Goal: Find specific page/section: Find specific page/section

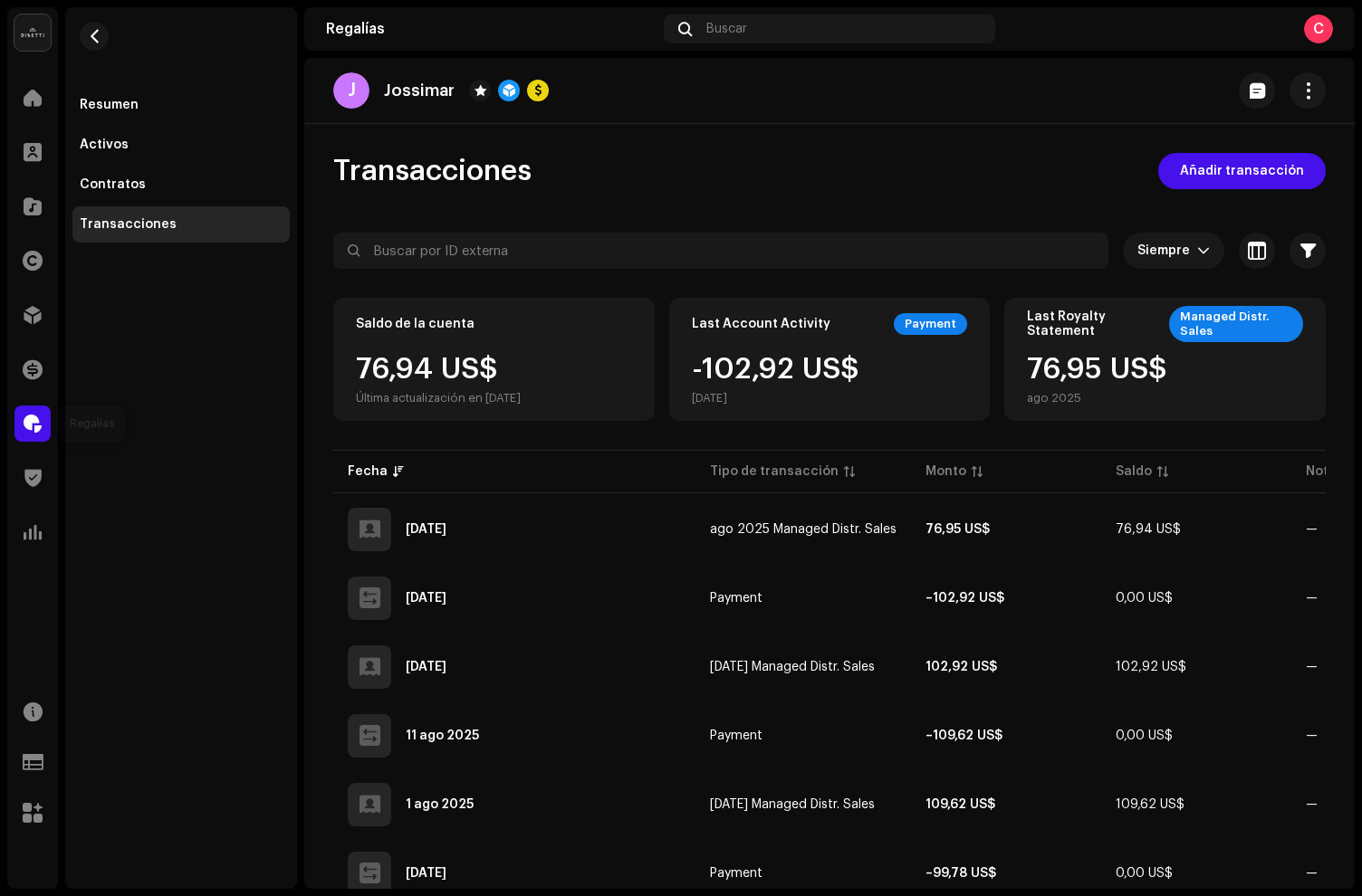
click at [42, 416] on div at bounding box center [32, 423] width 36 height 36
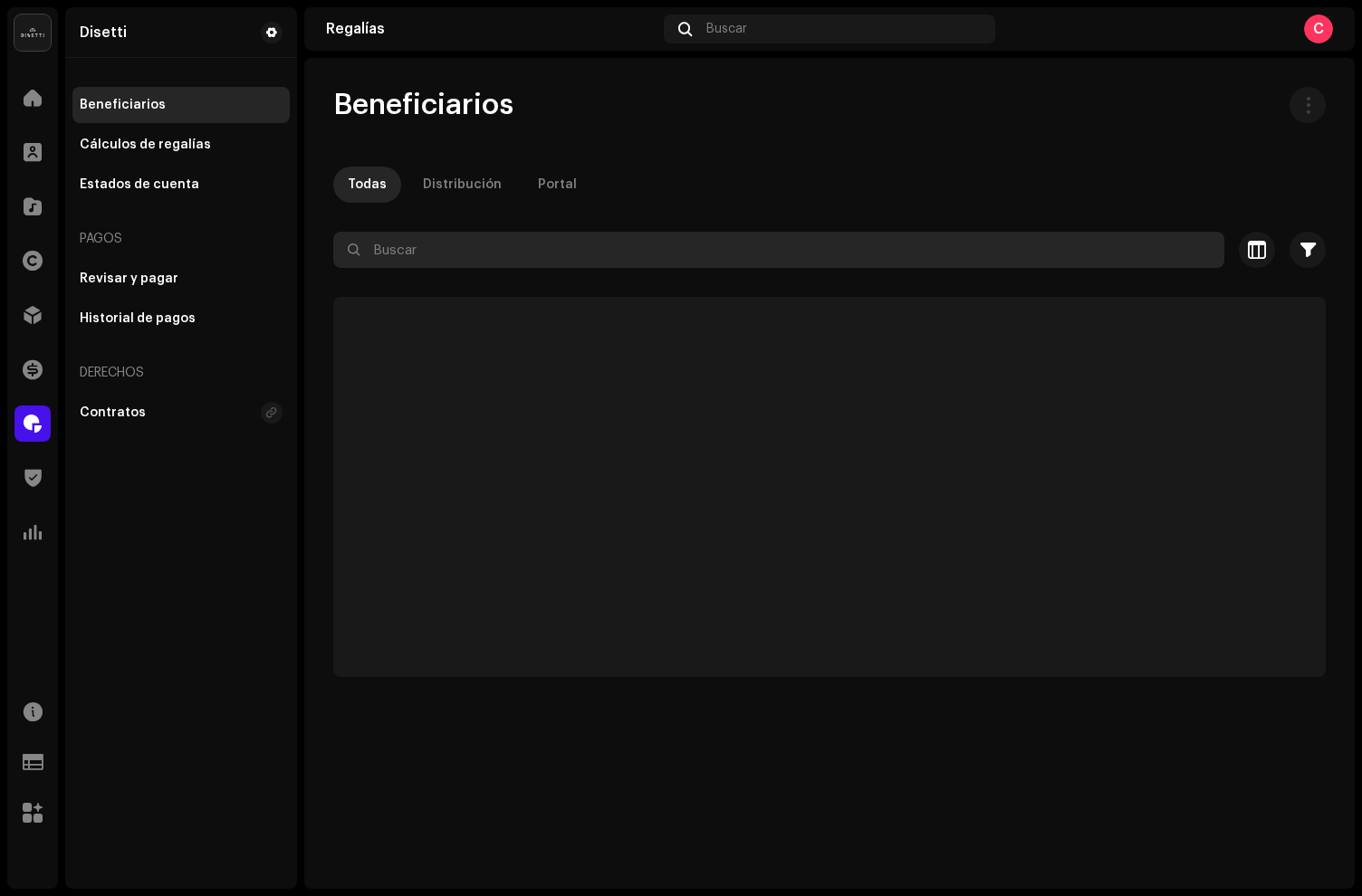
click at [450, 263] on input "text" at bounding box center [779, 249] width 891 height 36
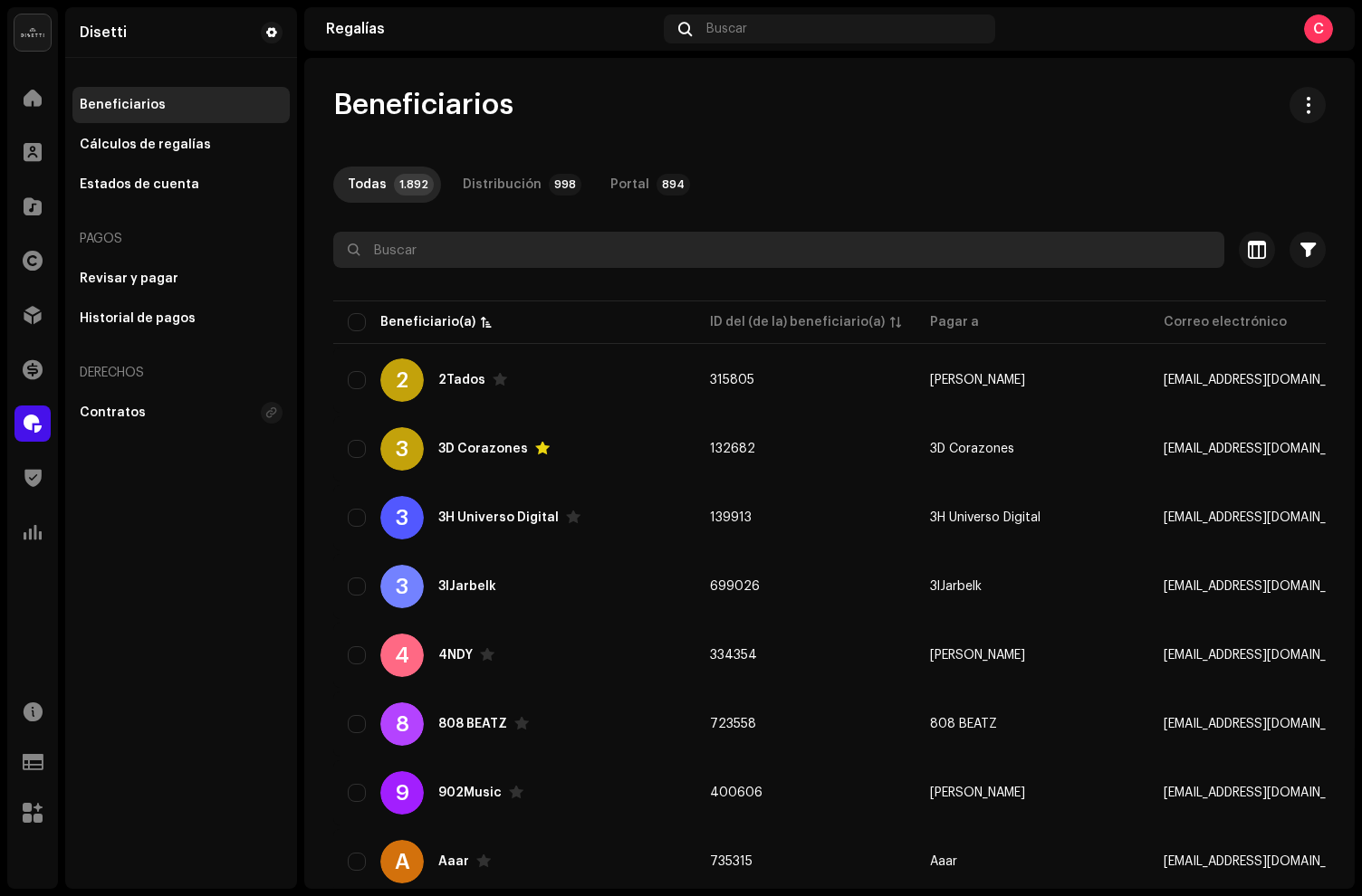
click at [400, 250] on input "text" at bounding box center [779, 249] width 891 height 36
type input "la pedra"
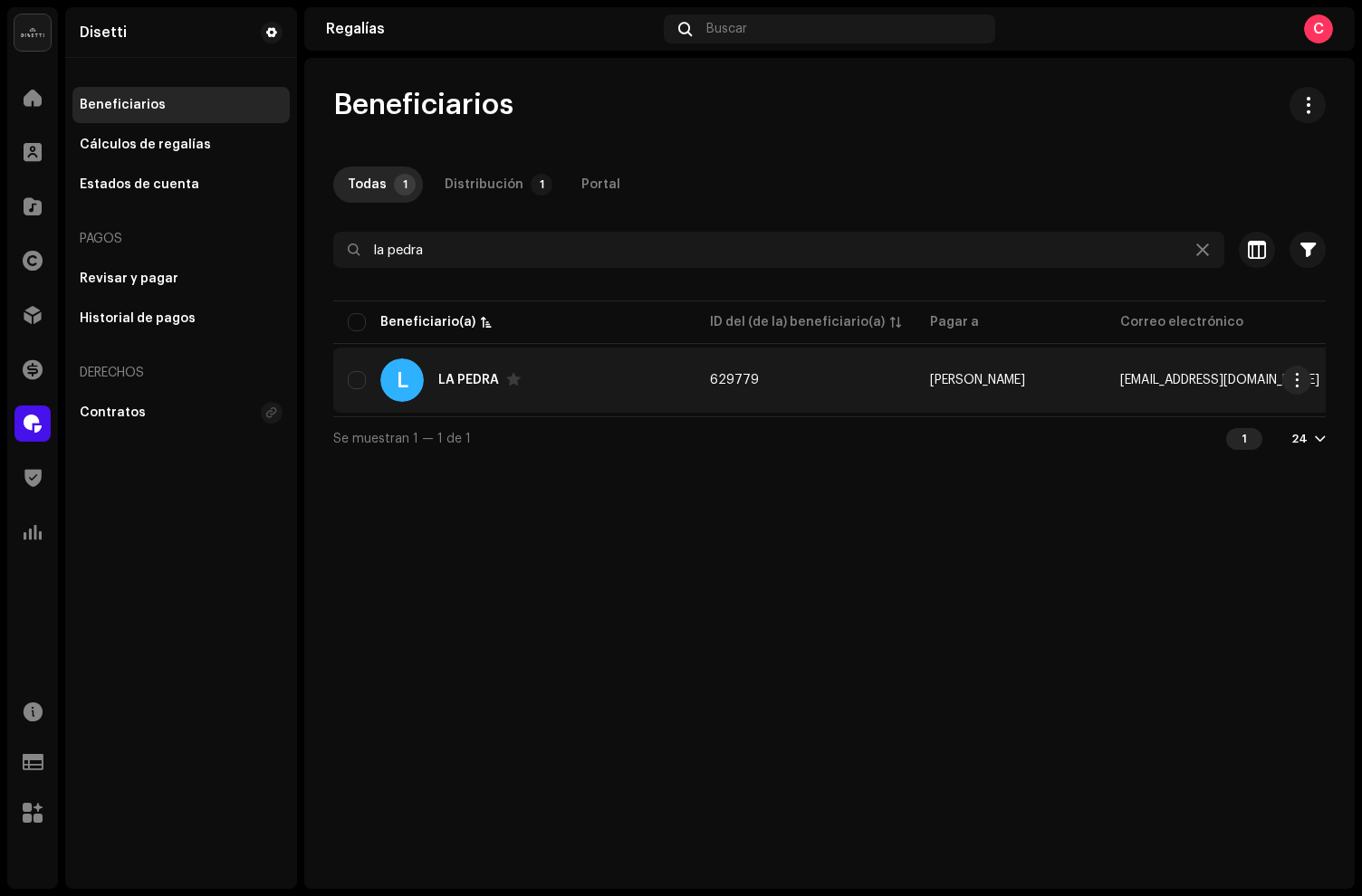
click at [570, 373] on div "L LA PEDRA" at bounding box center [514, 380] width 334 height 43
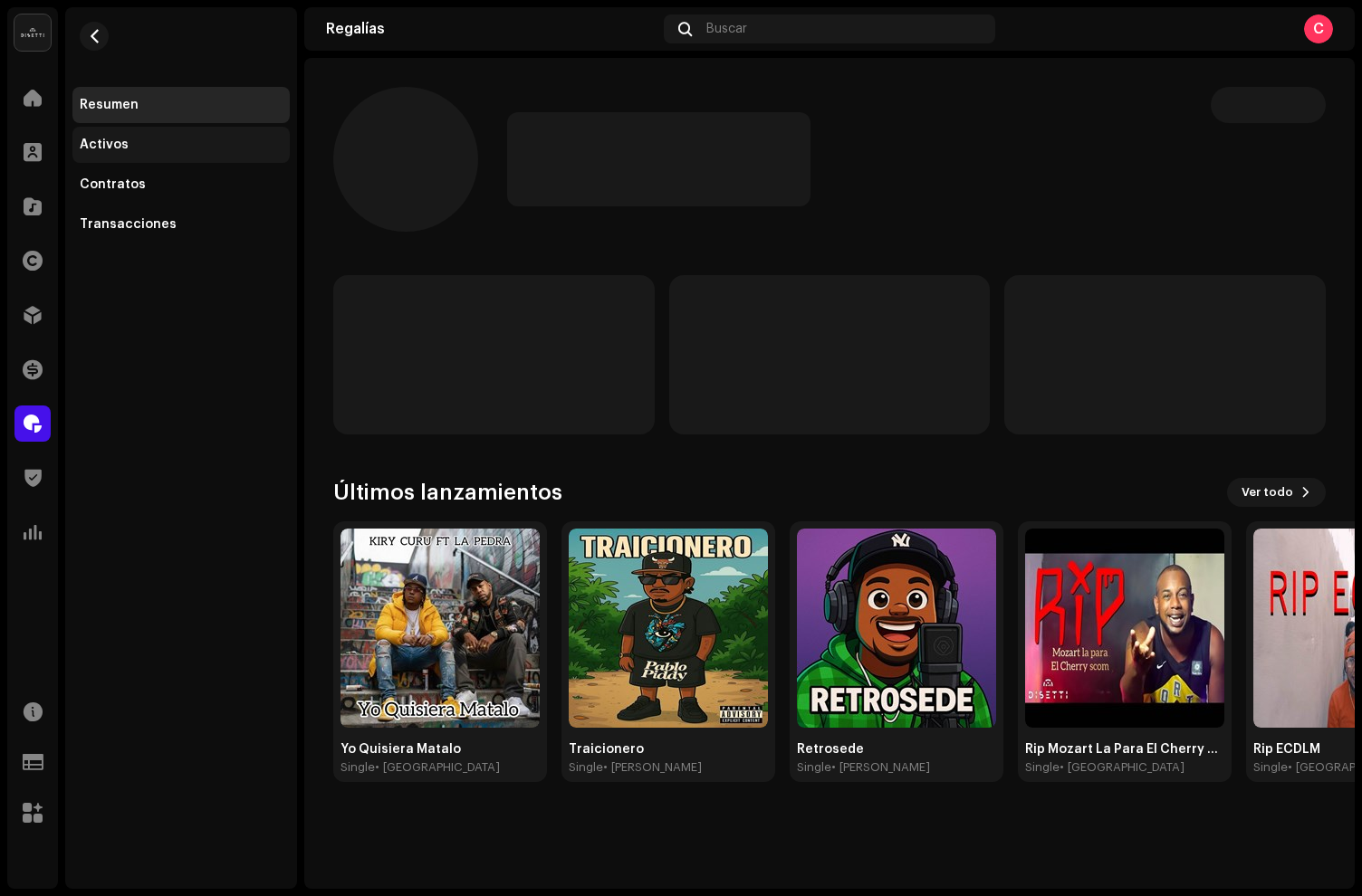
click at [165, 150] on div "Activos" at bounding box center [181, 144] width 203 height 15
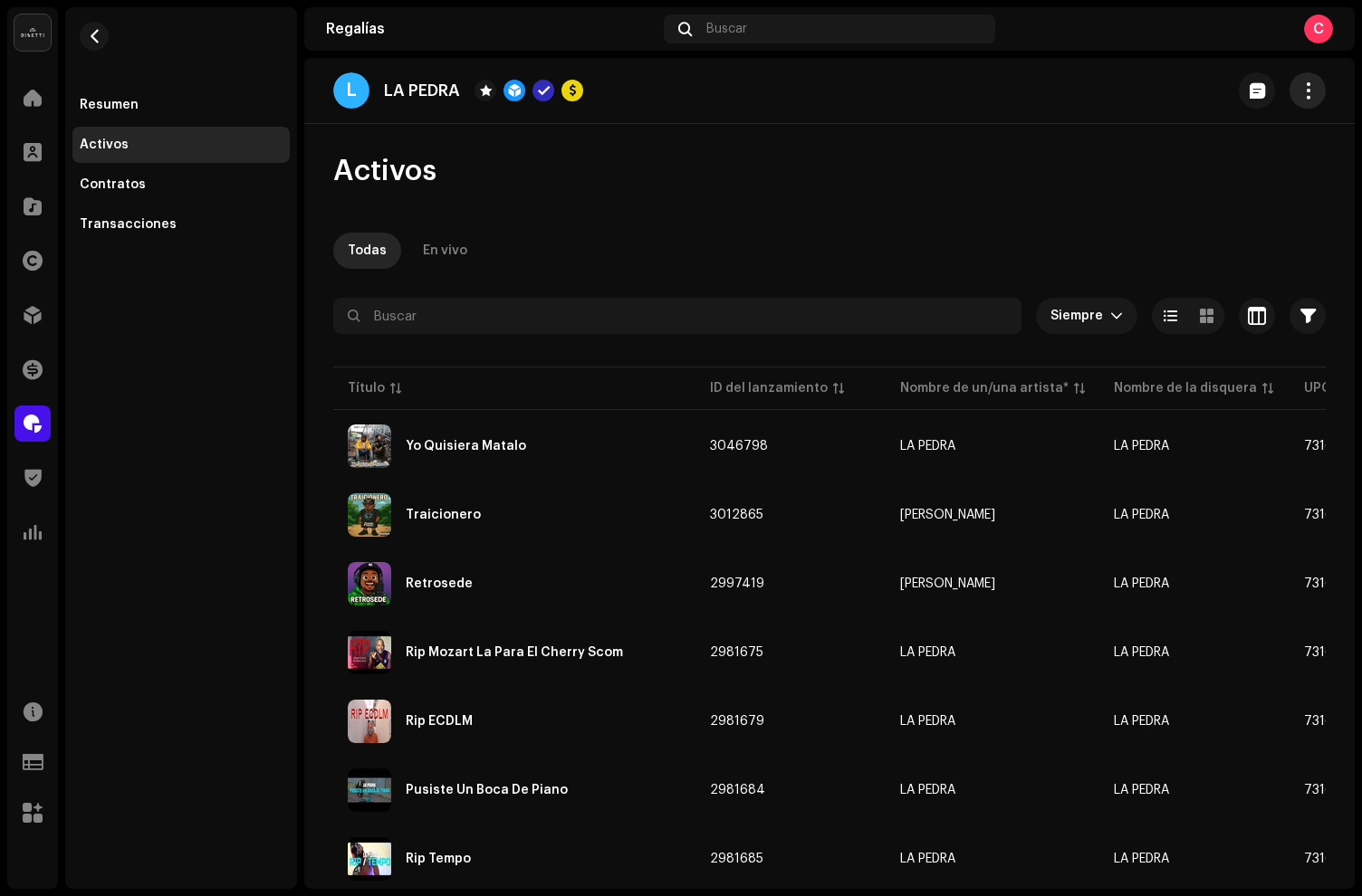
click at [1303, 83] on span "button" at bounding box center [1308, 90] width 18 height 15
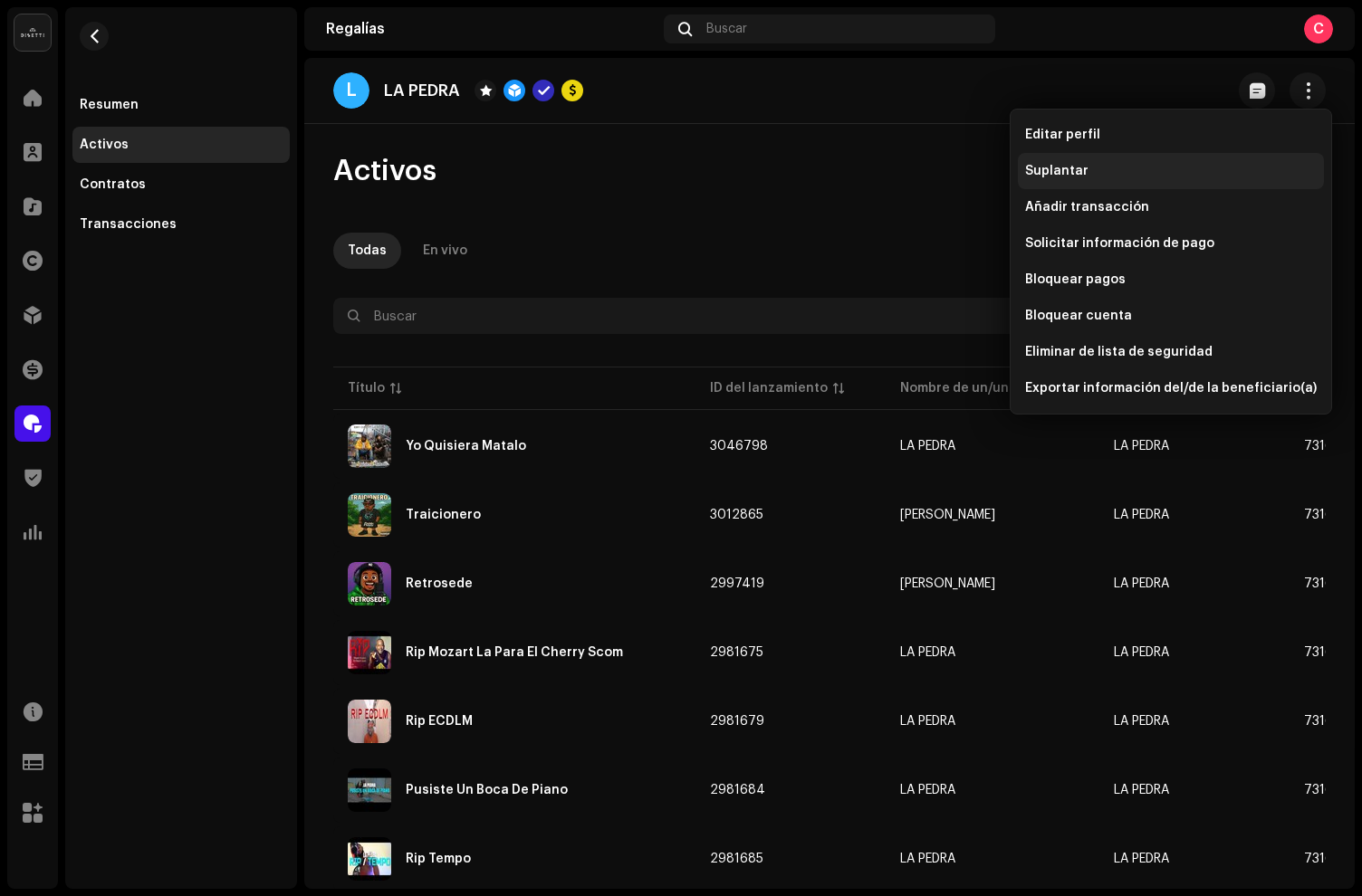
click at [1134, 170] on div "Suplantar" at bounding box center [1170, 171] width 291 height 15
